Goal: Check status: Check status

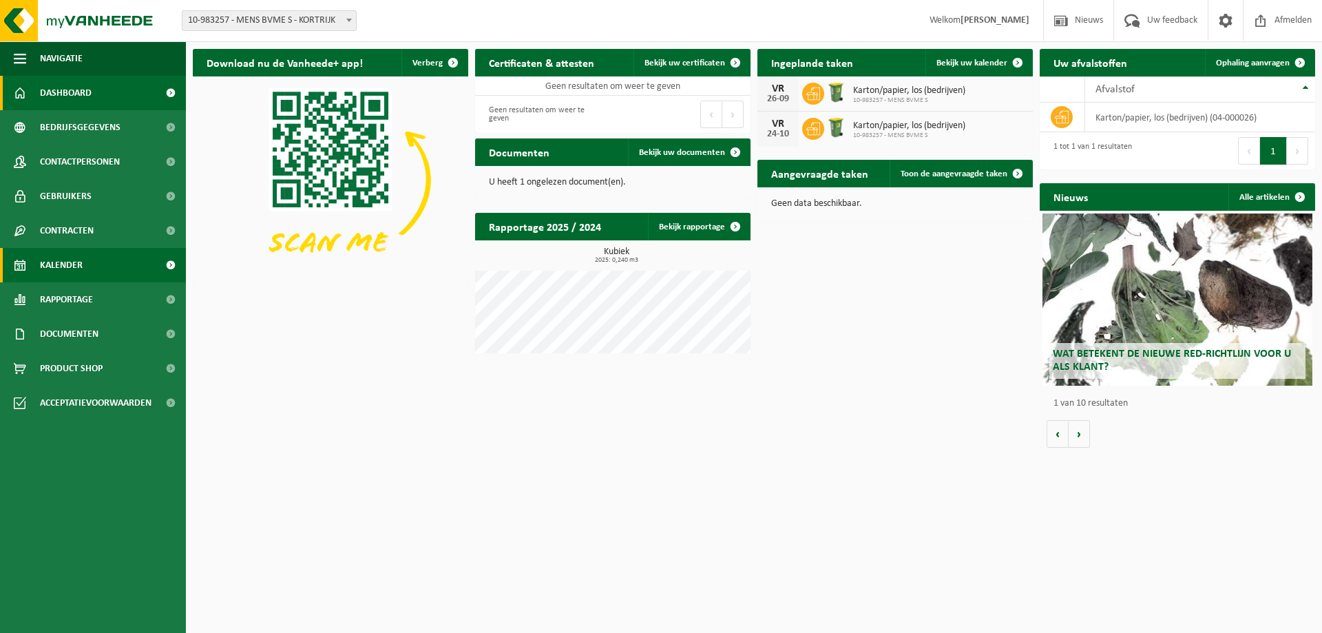
click at [66, 262] on span "Kalender" at bounding box center [61, 265] width 43 height 34
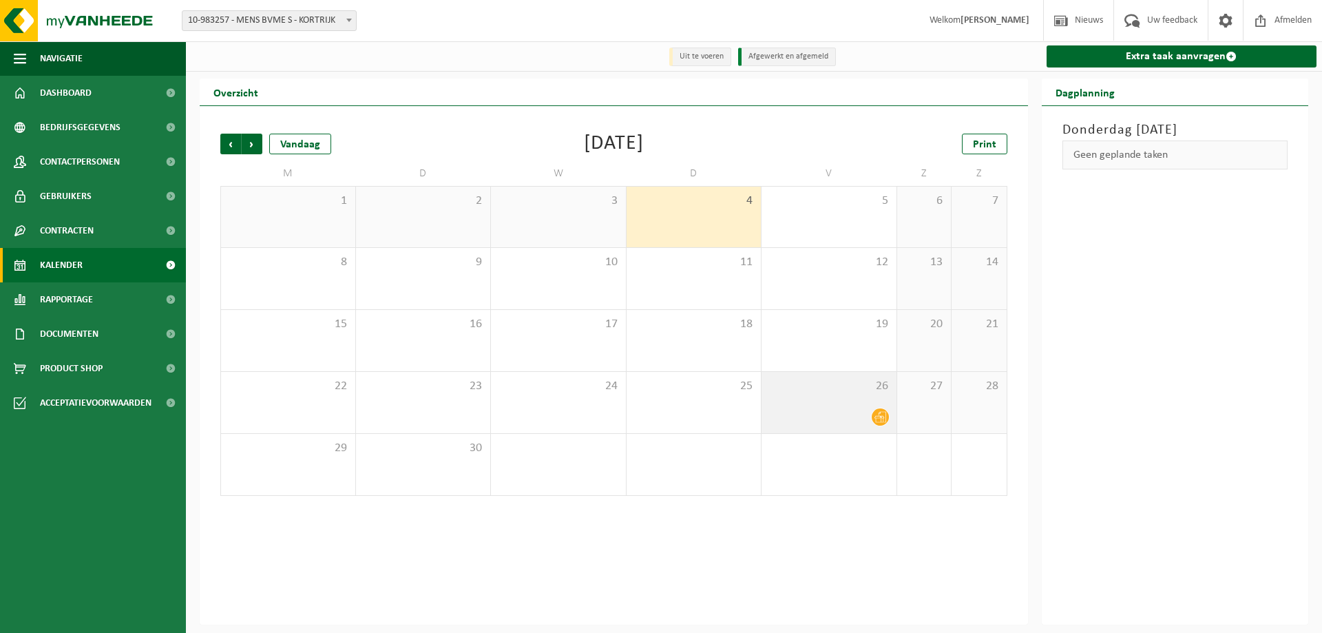
click at [885, 416] on icon at bounding box center [880, 417] width 12 height 12
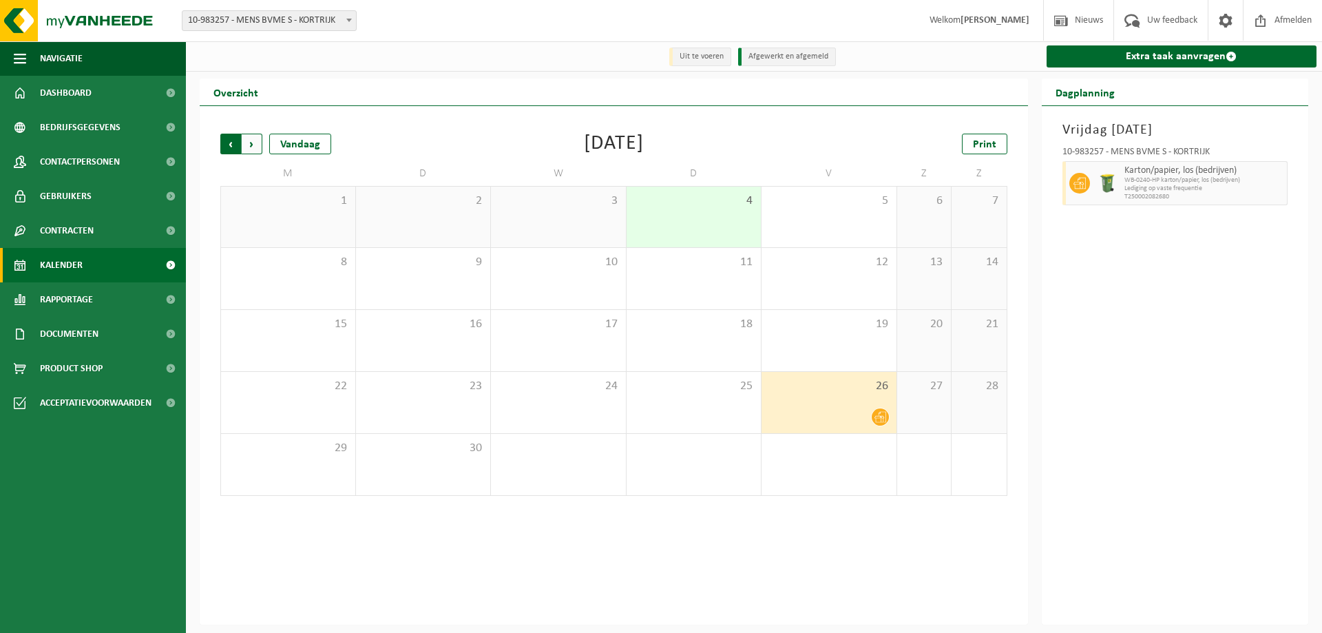
click at [246, 151] on span "Volgende" at bounding box center [252, 144] width 21 height 21
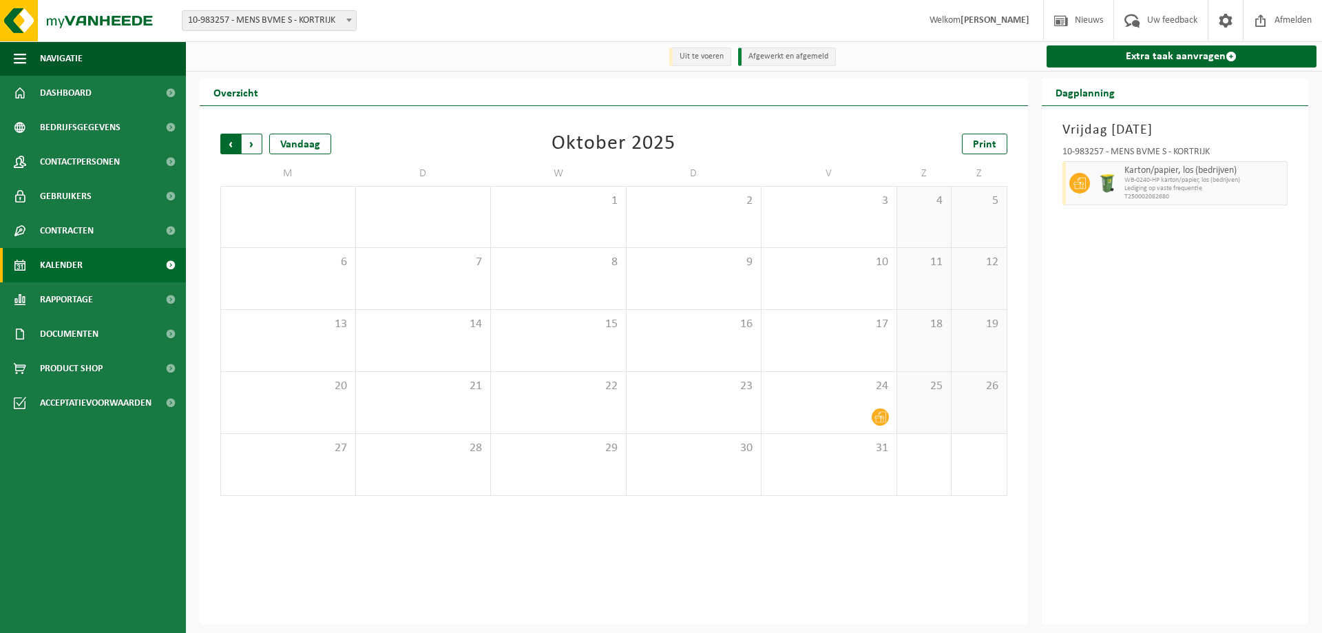
click at [253, 149] on span "Volgende" at bounding box center [252, 144] width 21 height 21
click at [224, 145] on span "Vorige" at bounding box center [230, 144] width 21 height 21
